Goal: Information Seeking & Learning: Learn about a topic

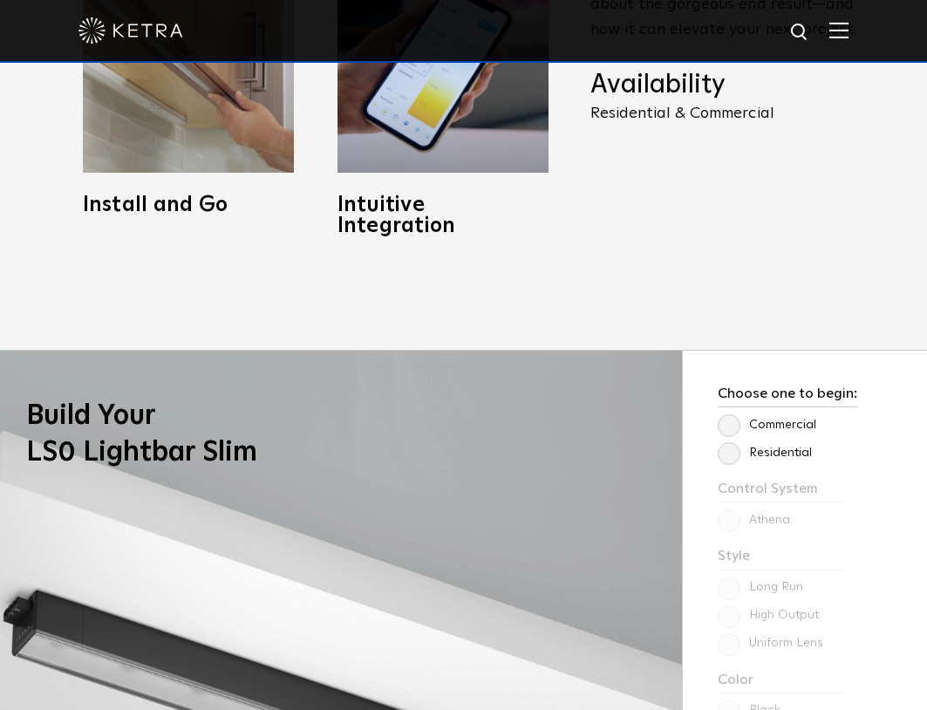
scroll to position [1482, 0]
